Goal: Task Accomplishment & Management: Complete application form

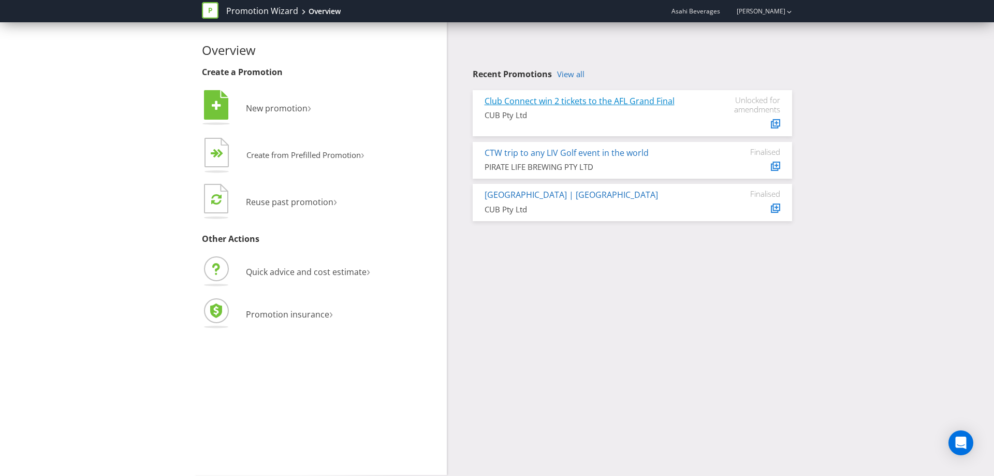
click at [568, 100] on link "Club Connect win 2 tickets to the AFL Grand Final" at bounding box center [579, 100] width 190 height 11
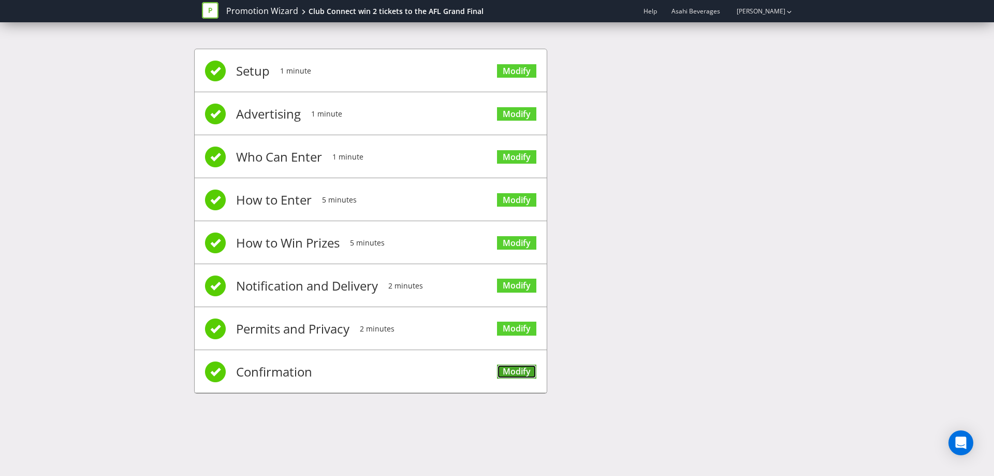
click at [499, 372] on link "Modify" at bounding box center [516, 371] width 39 height 14
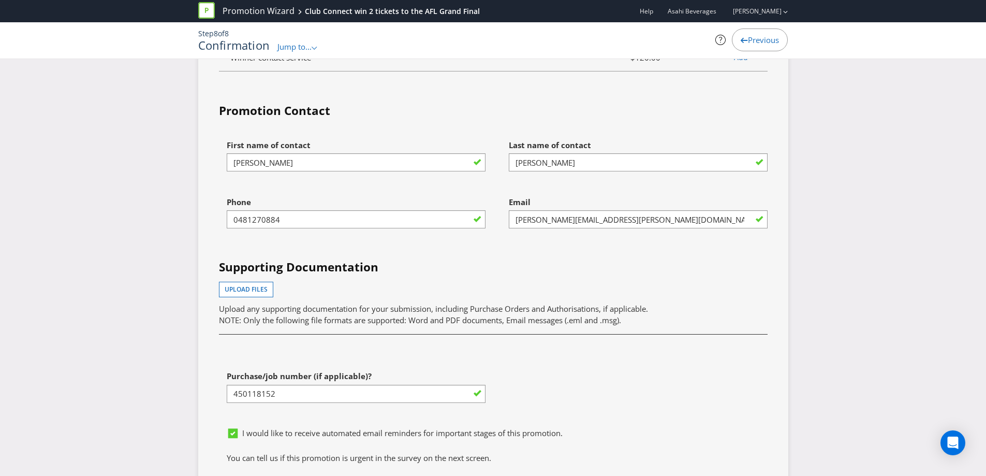
scroll to position [3036, 0]
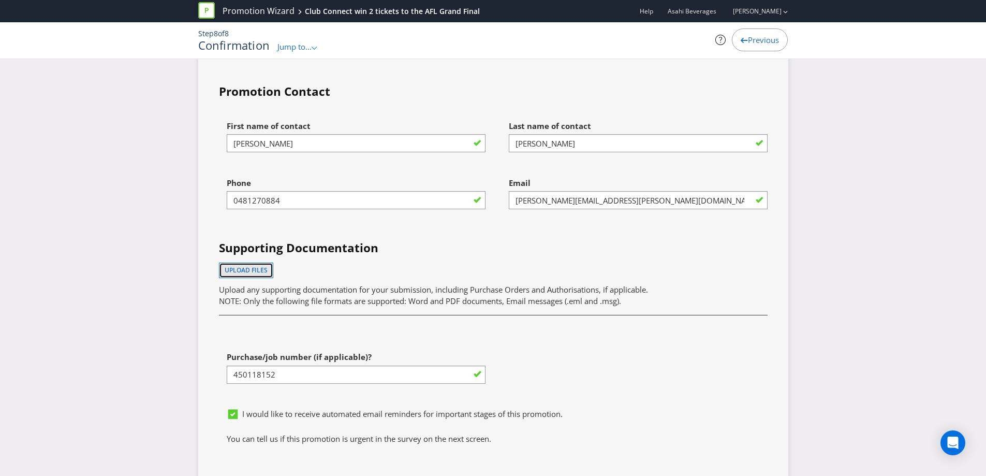
click at [253, 265] on span "Upload files" at bounding box center [246, 269] width 43 height 9
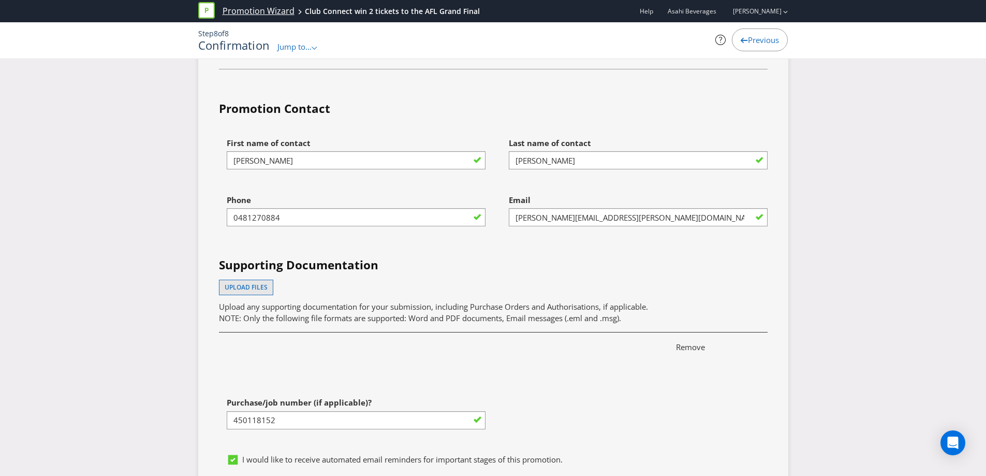
scroll to position [2929, 0]
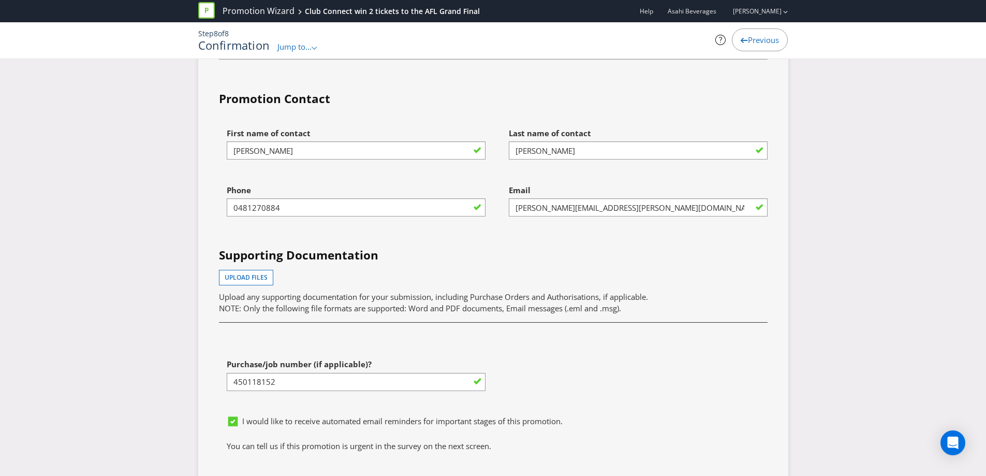
scroll to position [3036, 0]
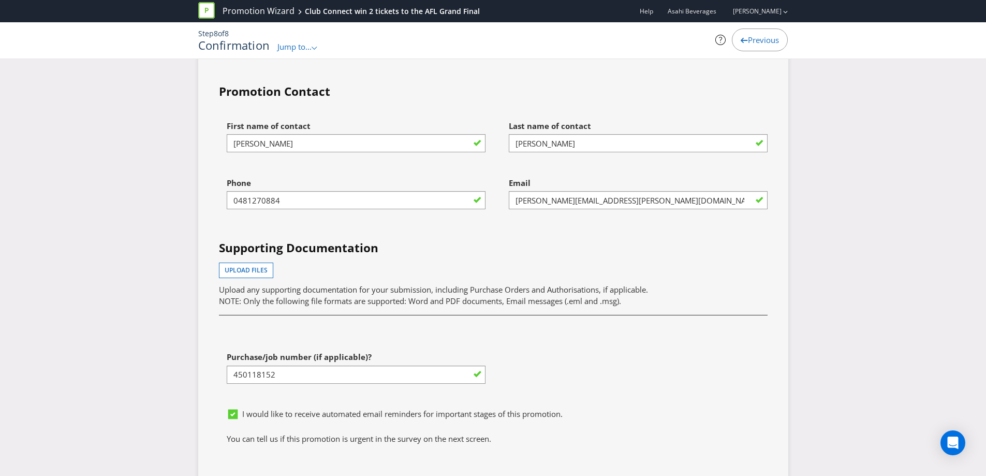
click at [235, 314] on div at bounding box center [493, 321] width 564 height 19
drag, startPoint x: 223, startPoint y: 313, endPoint x: 458, endPoint y: 317, distance: 235.5
click at [458, 317] on div at bounding box center [493, 321] width 564 height 19
click at [509, 317] on div at bounding box center [493, 321] width 564 height 19
drag, startPoint x: 622, startPoint y: 303, endPoint x: 346, endPoint y: 299, distance: 276.4
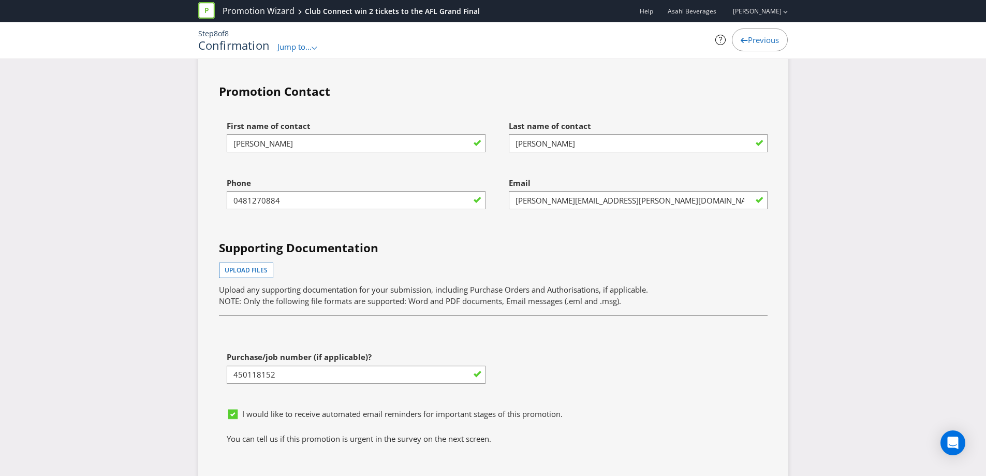
click at [346, 300] on div "First name of contact [PERSON_NAME] Last name of contact [PERSON_NAME] Phone [P…" at bounding box center [493, 259] width 564 height 288
click at [556, 295] on span "NOTE: Only the following file formats are supported: Word and PDF documents, Em…" at bounding box center [420, 300] width 402 height 10
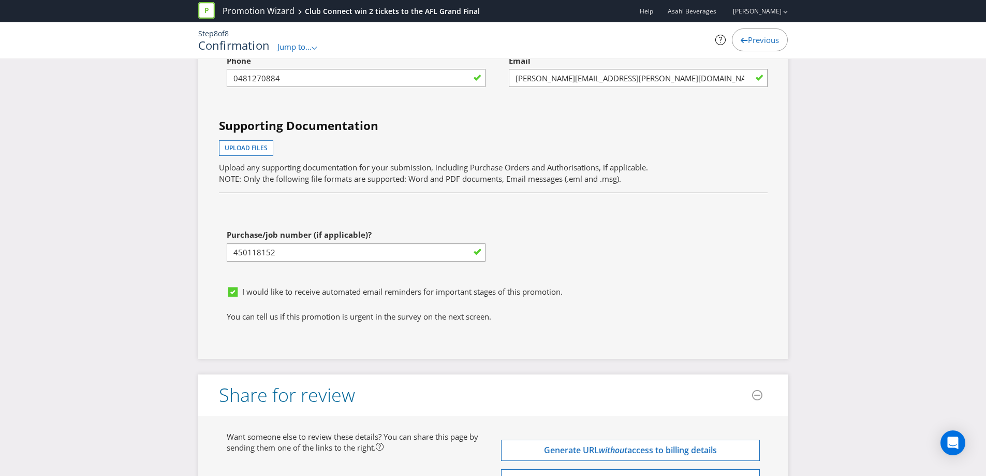
scroll to position [3174, 0]
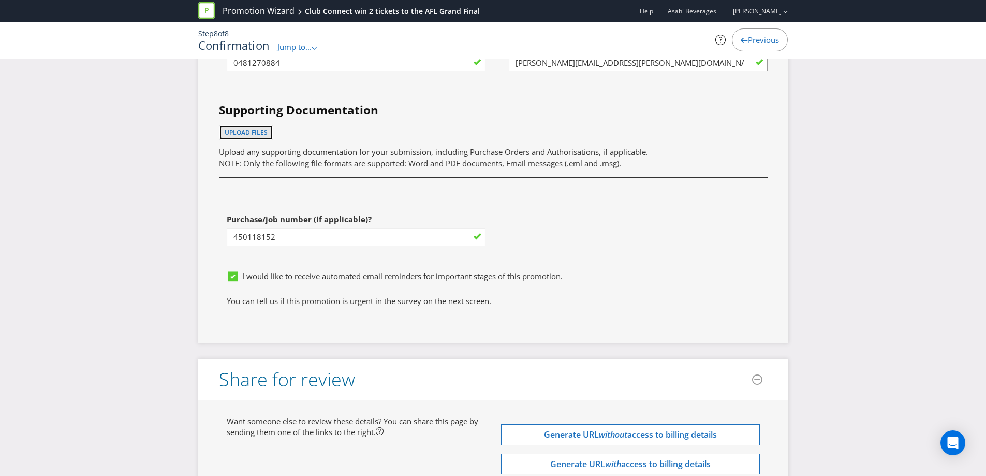
click at [260, 128] on span "Upload files" at bounding box center [246, 132] width 43 height 9
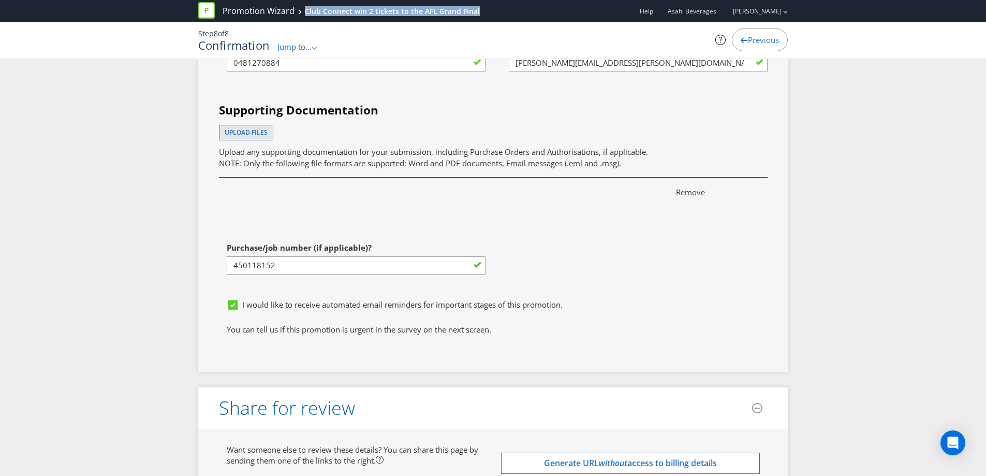
drag, startPoint x: 301, startPoint y: 9, endPoint x: 477, endPoint y: 7, distance: 176.0
click at [477, 7] on div "Promotion Wizard Club Connect win 2 tickets to the AFL Grand Final" at bounding box center [342, 11] width 289 height 22
copy div "Club Connect win 2 tickets to the AFL Grand Final"
